Goal: Check status

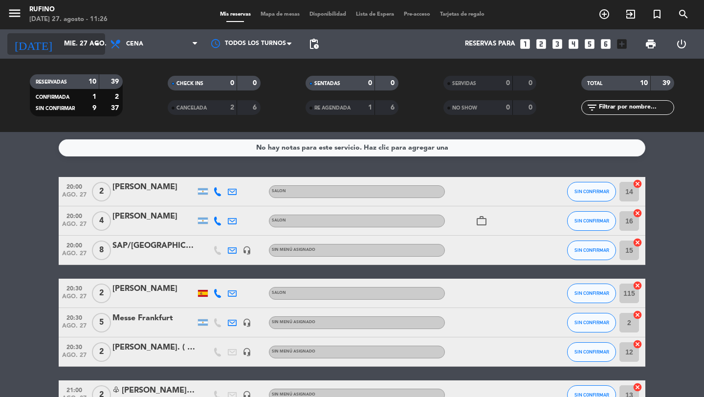
click at [59, 48] on input "mié. 27 ago." at bounding box center [102, 44] width 86 height 18
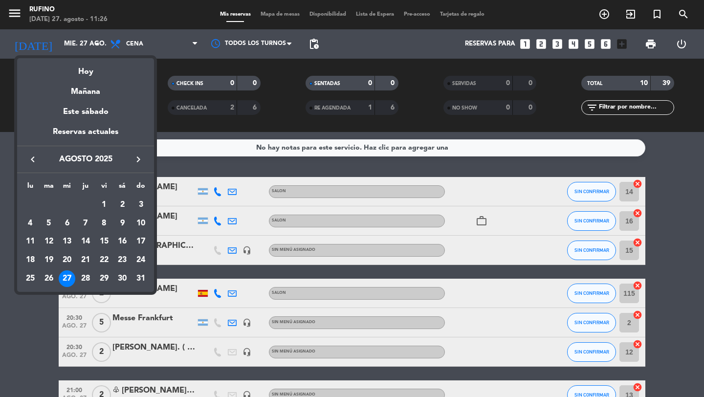
click at [135, 162] on icon "keyboard_arrow_right" at bounding box center [138, 160] width 12 height 12
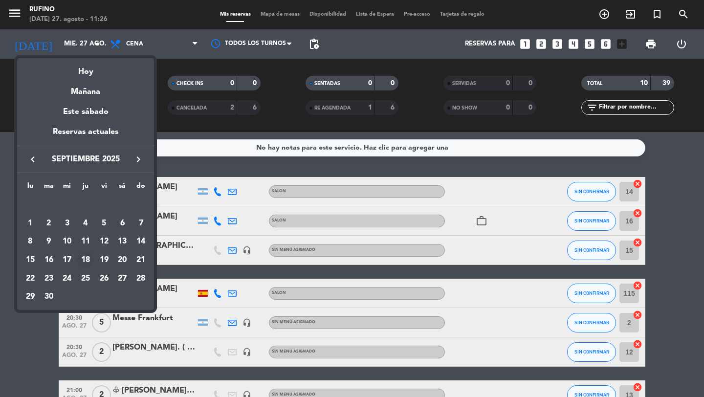
click at [87, 259] on div "18" at bounding box center [85, 260] width 17 height 17
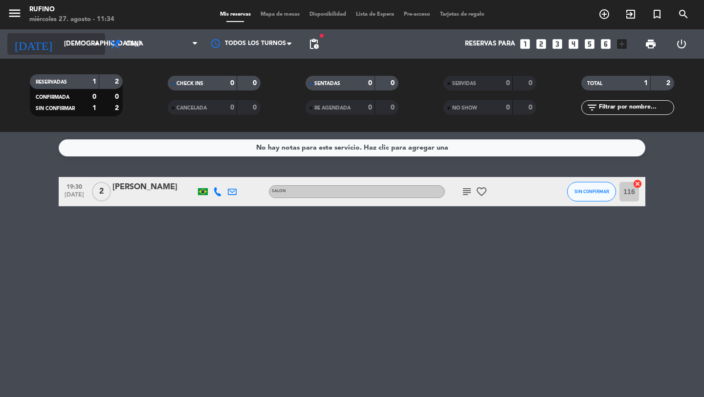
click at [59, 44] on input "[DEMOGRAPHIC_DATA][DATE]" at bounding box center [102, 44] width 86 height 18
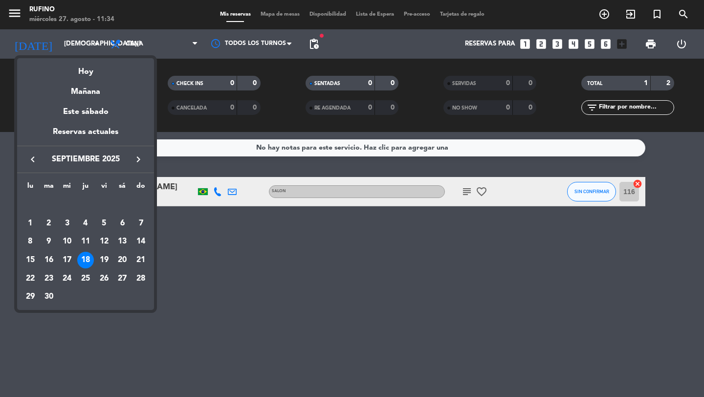
click at [36, 159] on icon "keyboard_arrow_left" at bounding box center [33, 160] width 12 height 12
click at [104, 261] on div "22" at bounding box center [104, 260] width 17 height 17
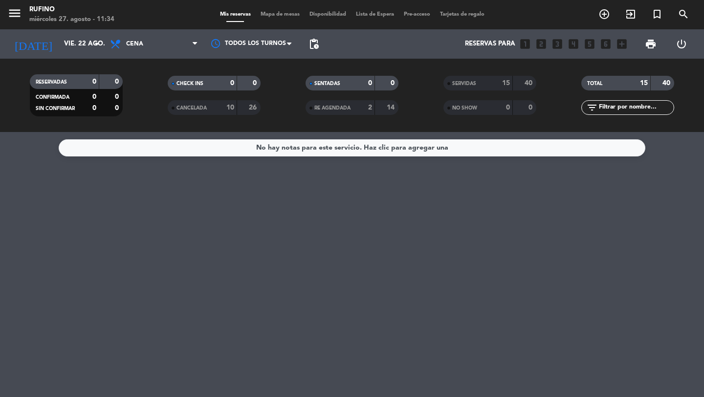
click at [193, 110] on span "CANCELADA" at bounding box center [191, 108] width 30 height 5
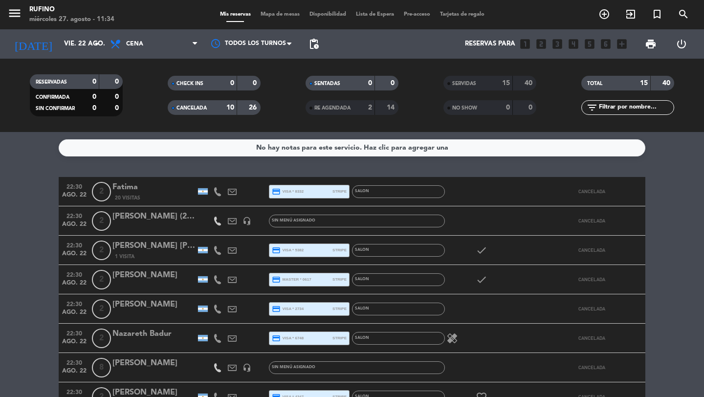
click at [229, 281] on icon at bounding box center [232, 279] width 9 height 9
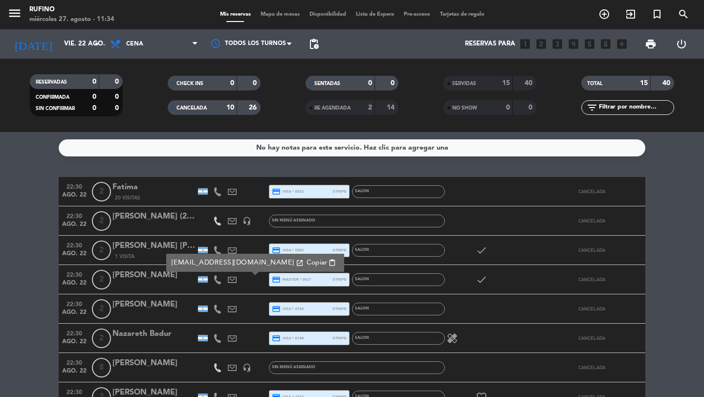
click at [231, 195] on icon at bounding box center [232, 191] width 9 height 9
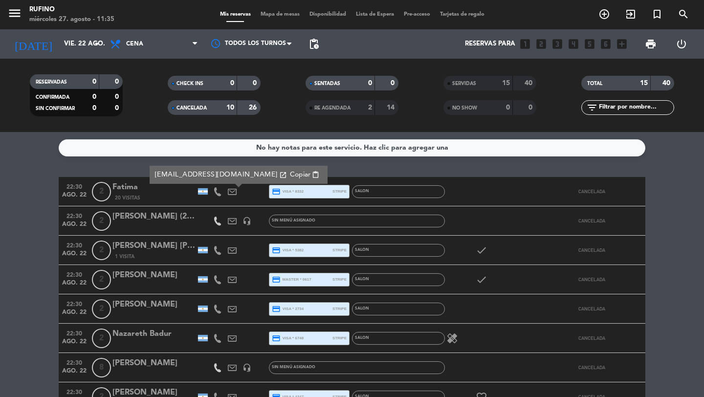
click at [128, 164] on div "No hay notas para este servicio. Haz clic para agregar una 22:30 [DATE] 2 [PERS…" at bounding box center [352, 264] width 704 height 265
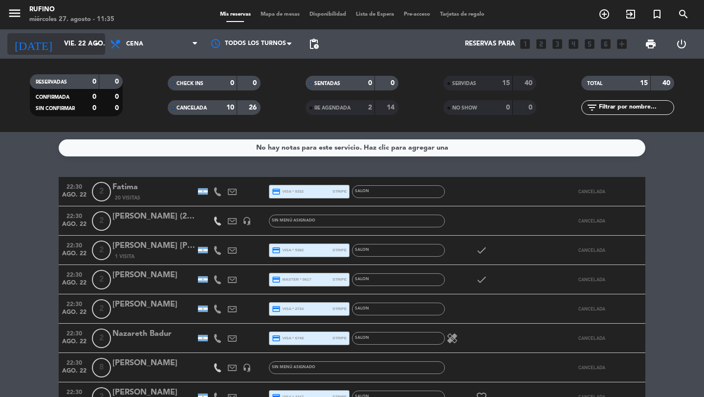
click at [59, 42] on input "vie. 22 ago." at bounding box center [102, 44] width 86 height 18
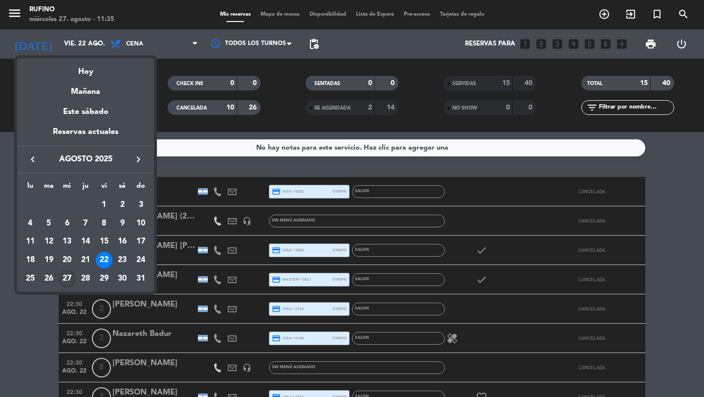
click at [65, 282] on div "27" at bounding box center [67, 278] width 17 height 17
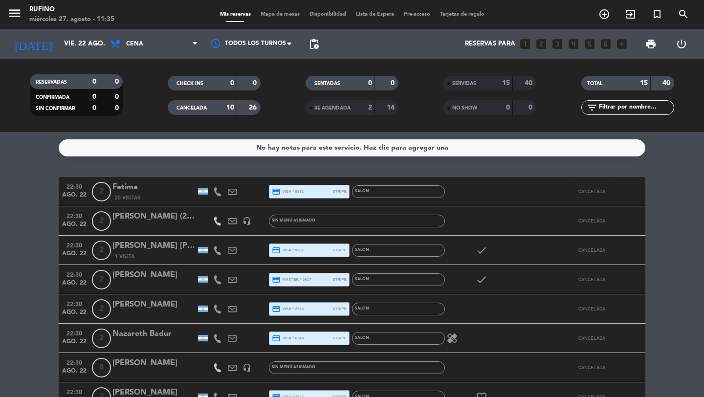
type input "mié. 27 ago."
